Goal: Task Accomplishment & Management: Use online tool/utility

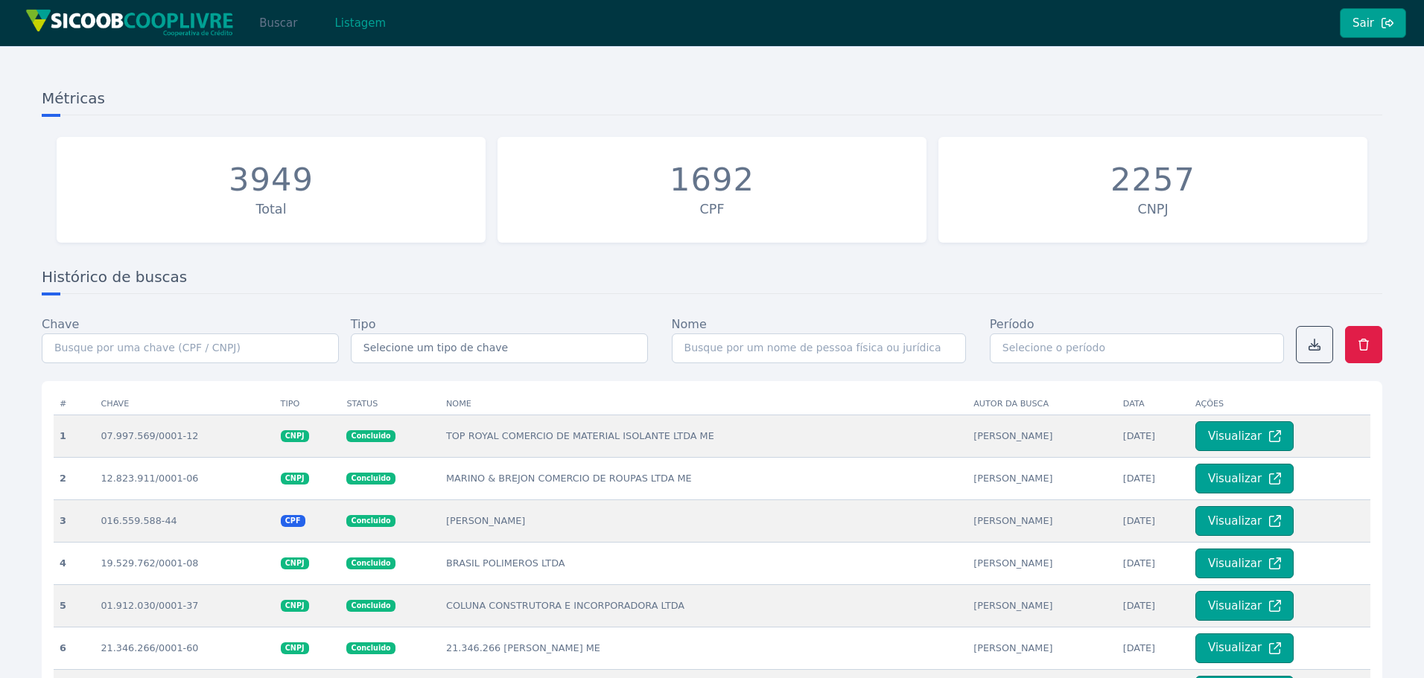
click at [276, 19] on button "Buscar" at bounding box center [278, 23] width 63 height 30
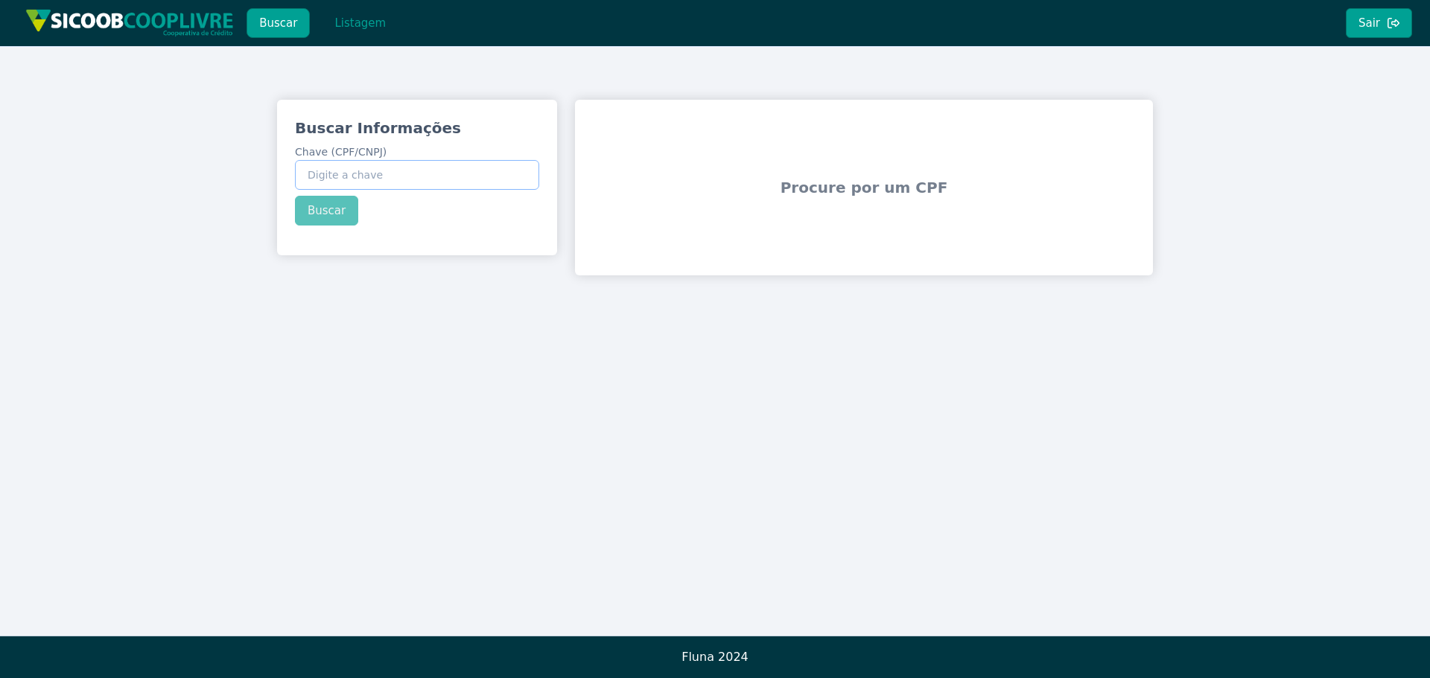
click at [339, 165] on input "Chave (CPF/CNPJ)" at bounding box center [417, 175] width 244 height 30
paste input "592.366.129-20"
type input "592.366.129-20"
click at [340, 214] on div "Buscar Informações Chave (CPF/CNPJ) 592.366.129-20 Buscar" at bounding box center [417, 172] width 280 height 144
click at [340, 214] on button "Buscar" at bounding box center [326, 211] width 63 height 30
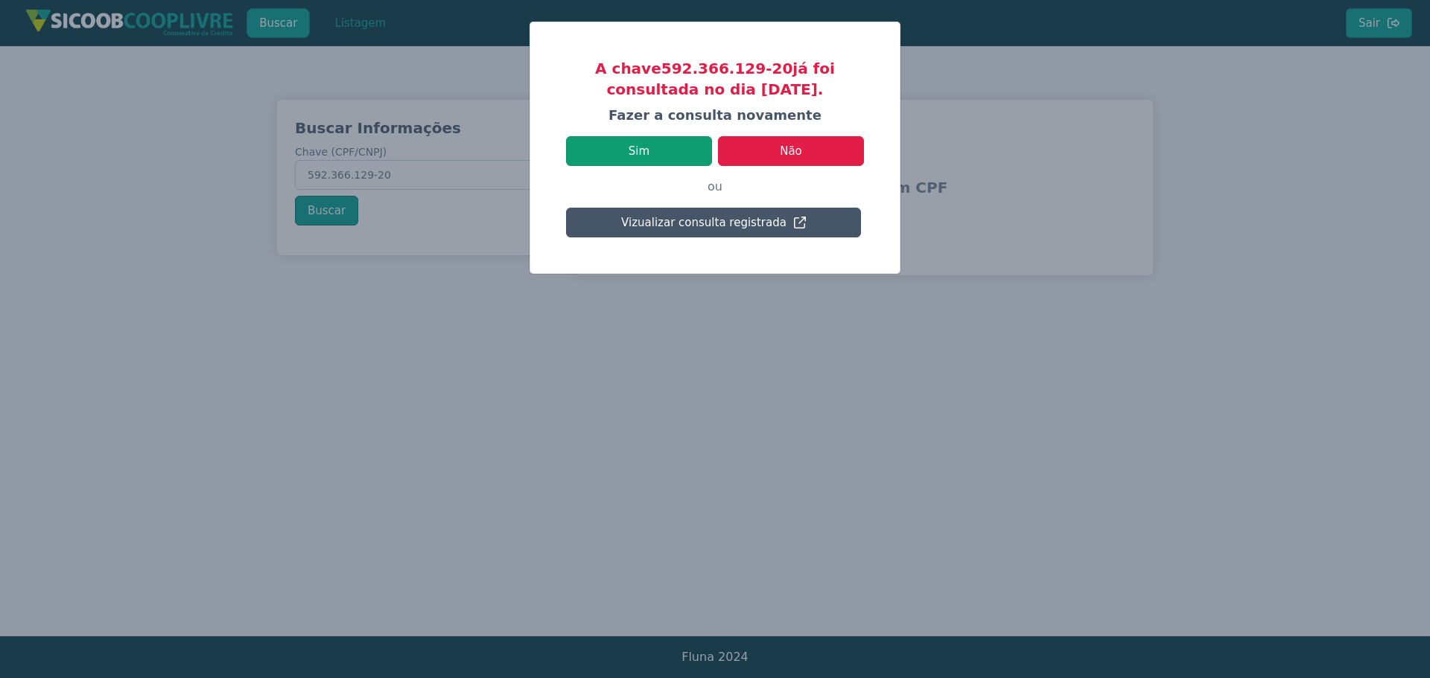
click at [663, 149] on button "Sim" at bounding box center [639, 151] width 146 height 30
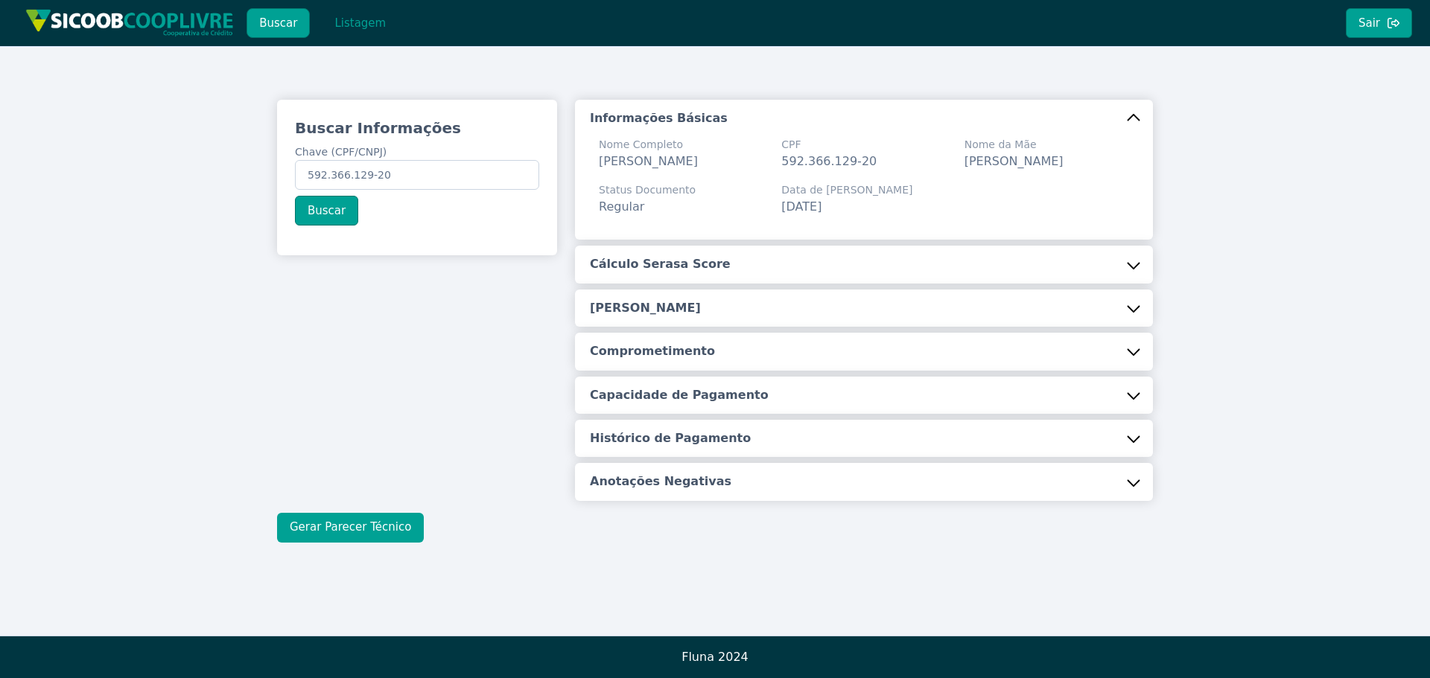
click at [374, 543] on button "Gerar Parecer Técnico" at bounding box center [350, 528] width 147 height 30
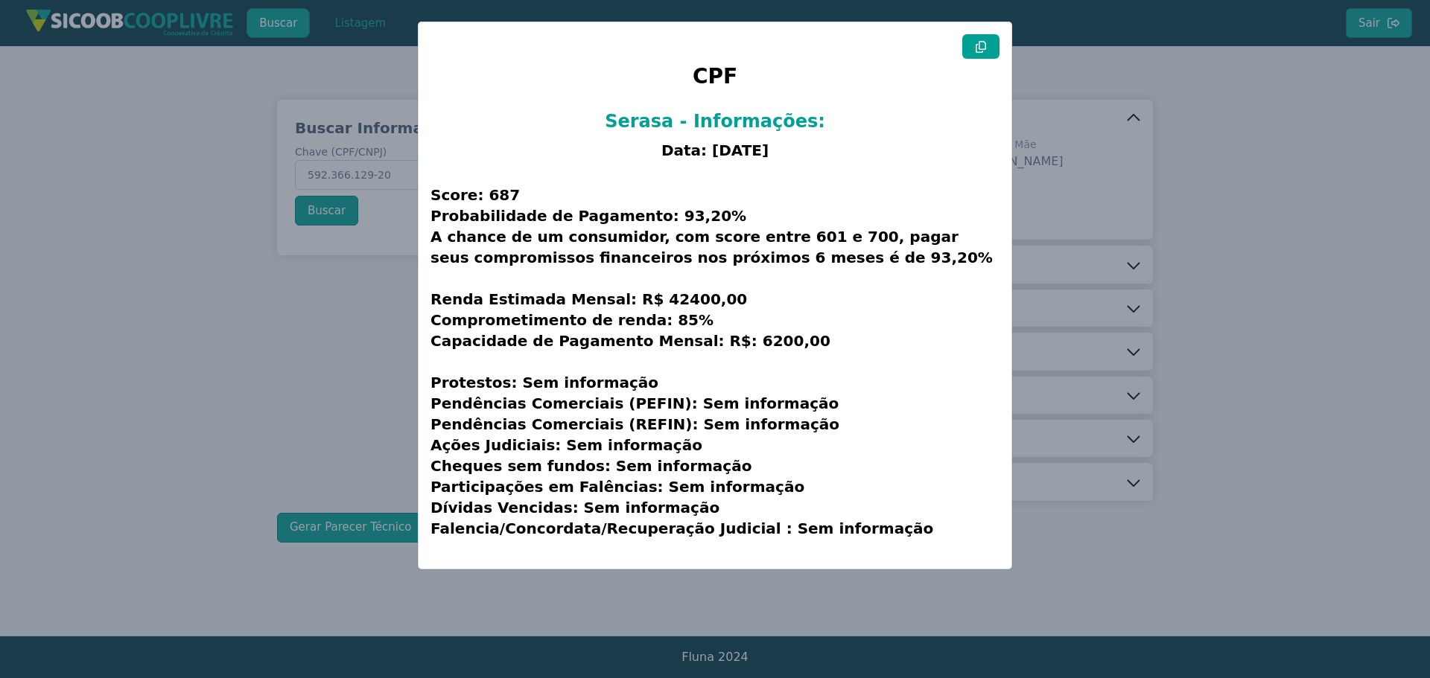
click at [985, 48] on icon at bounding box center [981, 47] width 12 height 12
